Goal: Check status: Check status

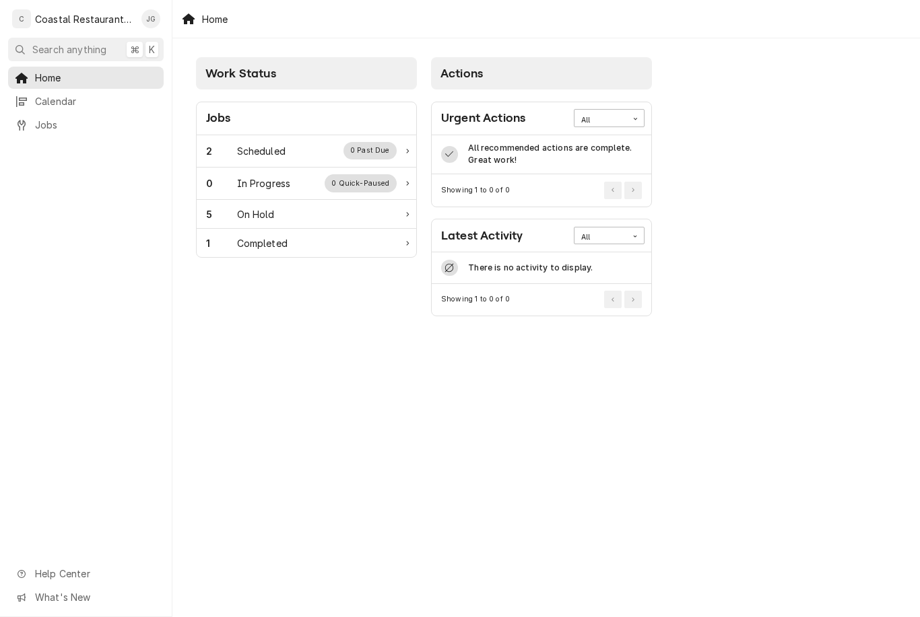
click at [272, 158] on div "2 Scheduled 0 Past Due" at bounding box center [301, 151] width 191 height 18
click at [277, 149] on div "Scheduled" at bounding box center [261, 151] width 48 height 14
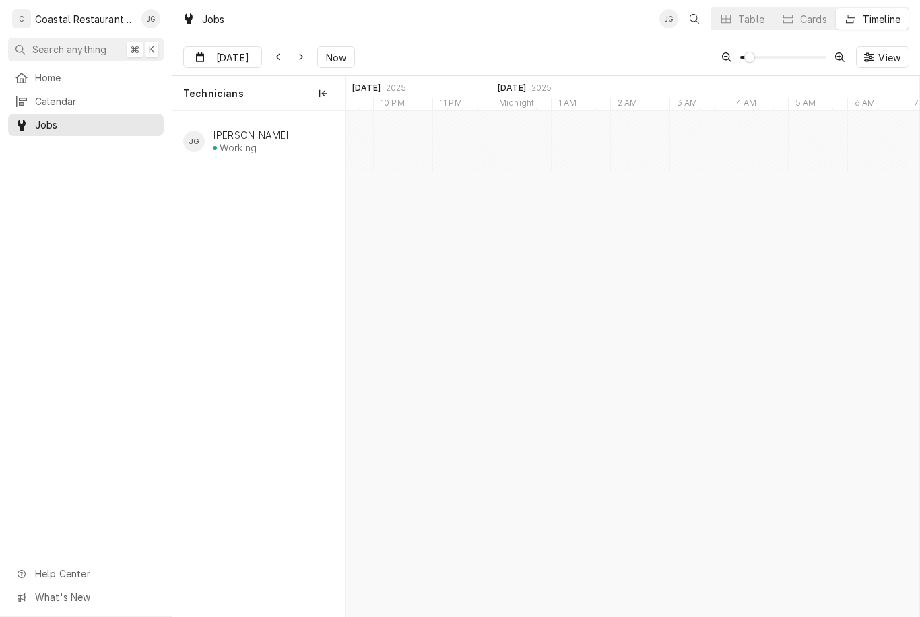
scroll to position [0, 11138]
type input "[DATE]"
click at [338, 62] on span "Now" at bounding box center [336, 58] width 26 height 14
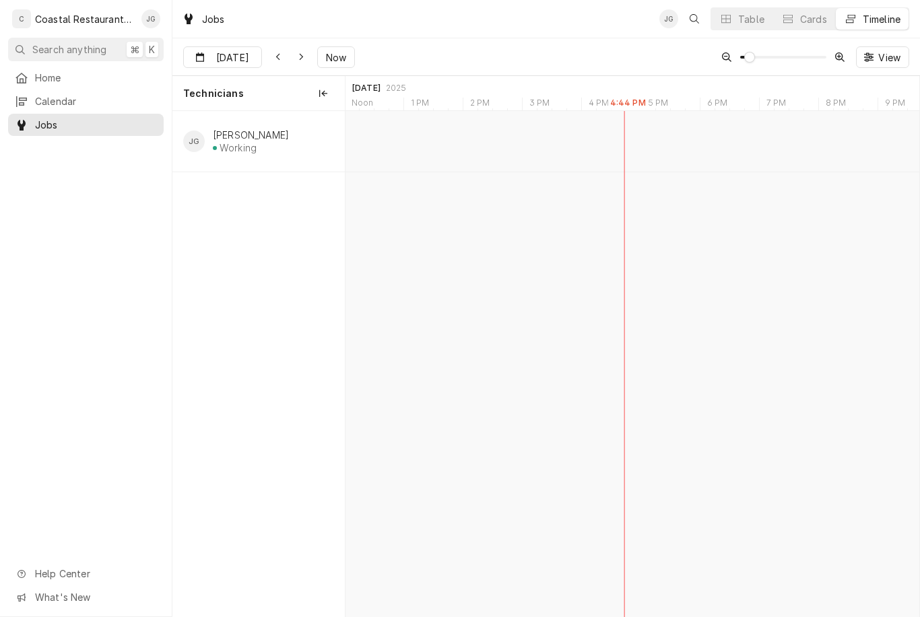
type input "[DATE]"
click at [518, 133] on div "James Gatton's Avatar" at bounding box center [520, 127] width 13 height 13
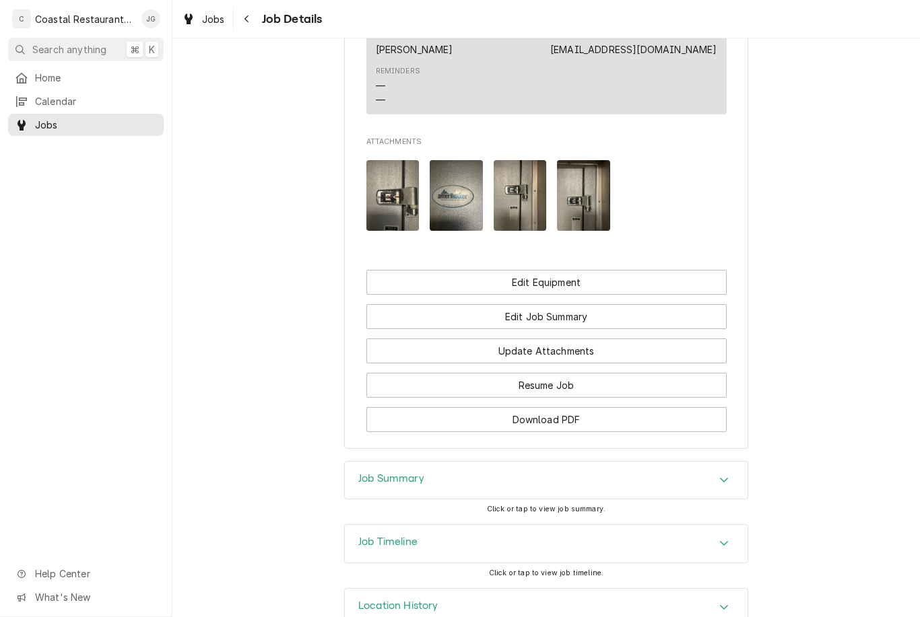
scroll to position [1029, 0]
click at [529, 186] on img "Attachments" at bounding box center [520, 197] width 53 height 71
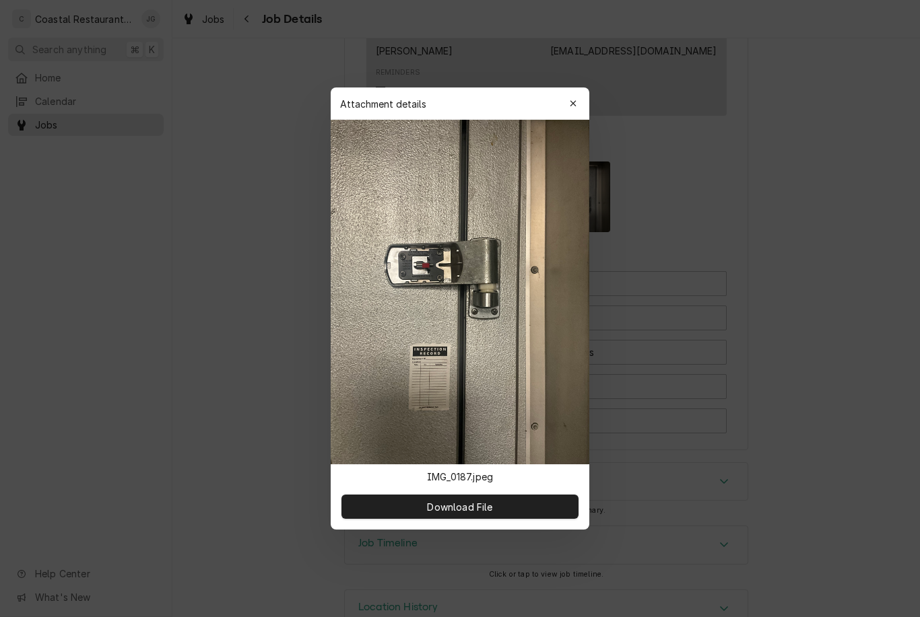
click at [479, 593] on div at bounding box center [460, 308] width 920 height 617
